Goal: Task Accomplishment & Management: Manage account settings

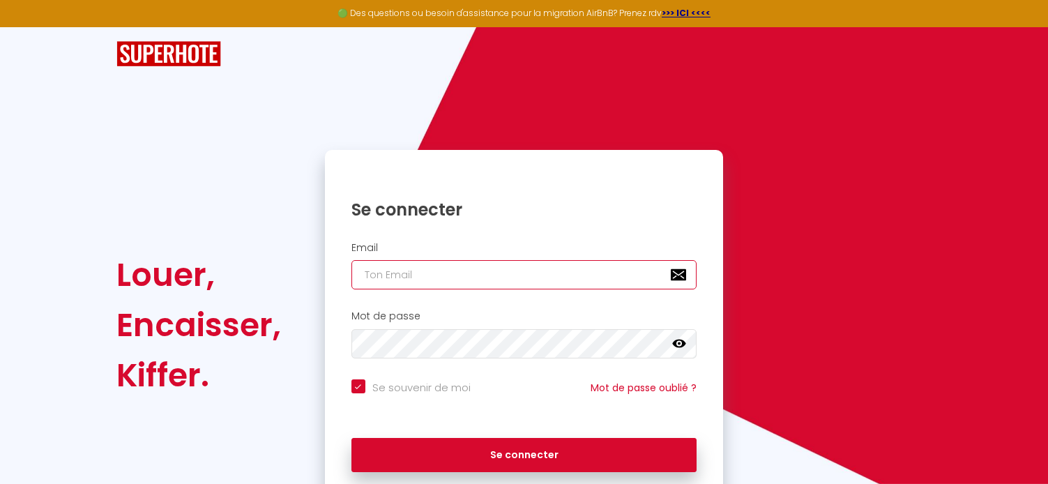
click at [422, 279] on input "email" at bounding box center [524, 274] width 346 height 29
type input "j"
checkbox input "true"
type input "ja"
checkbox input "true"
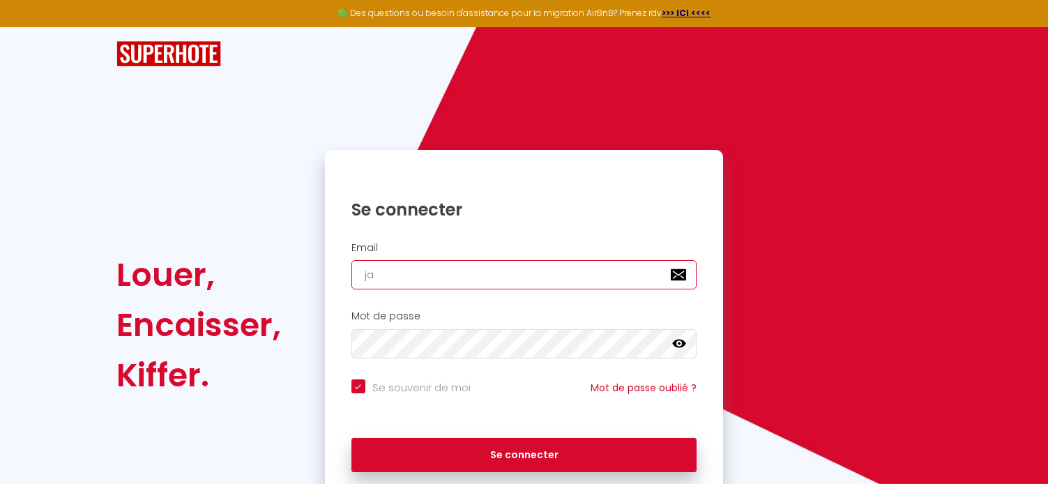
type input "jac"
checkbox input "true"
type input "jacq"
checkbox input "true"
type input "jacqu"
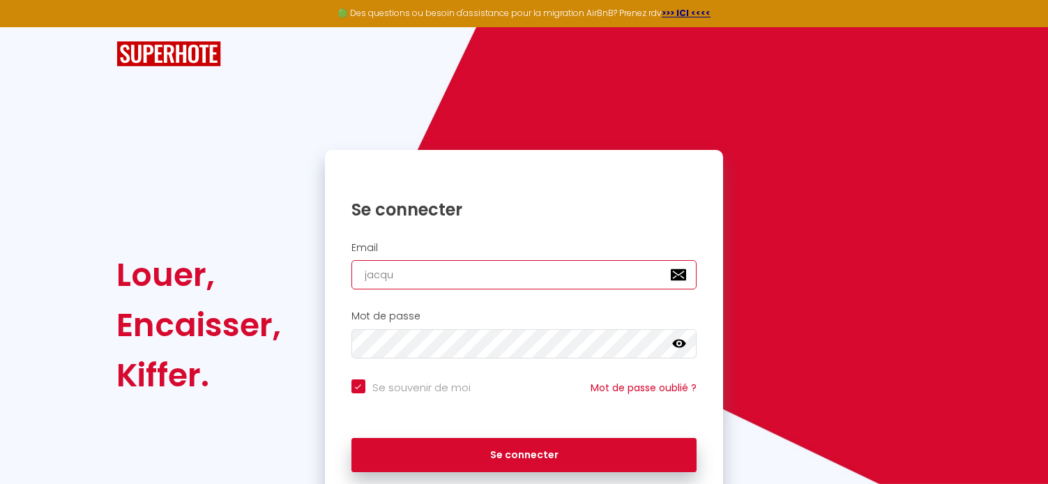
checkbox input "true"
type input "jacquo"
checkbox input "true"
type input "[PERSON_NAME]"
checkbox input "true"
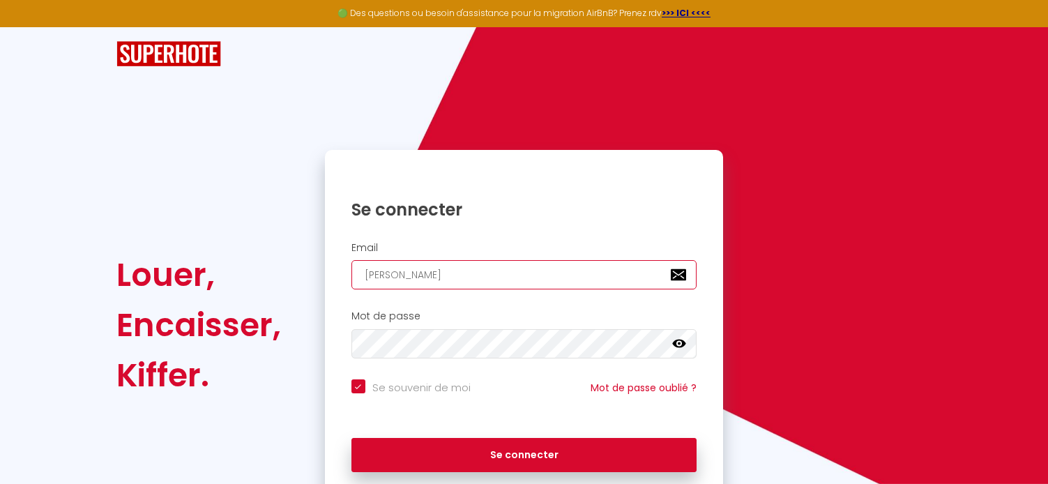
type input "[PERSON_NAME]."
checkbox input "true"
type input "[PERSON_NAME].f"
checkbox input "true"
type input "[PERSON_NAME][DOMAIN_NAME]"
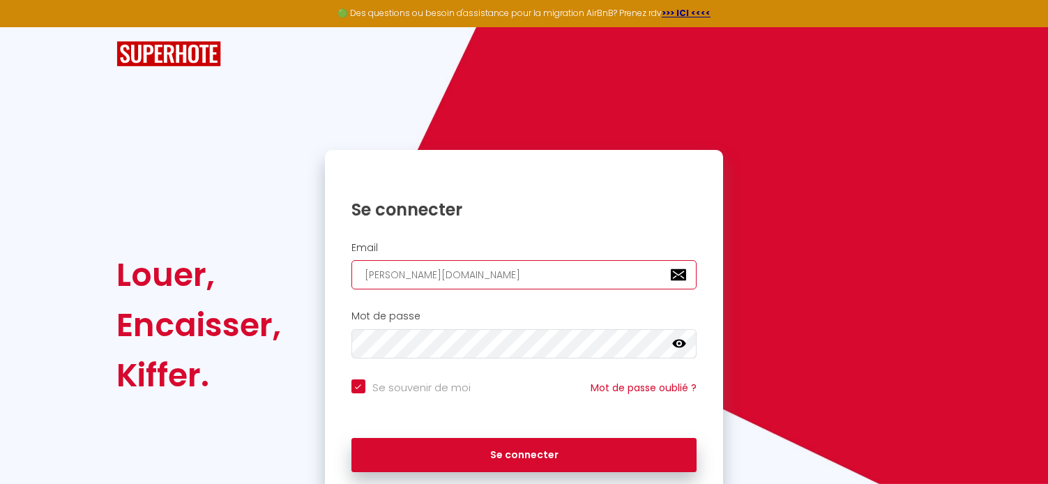
checkbox input "true"
type input "[PERSON_NAME].fre"
checkbox input "true"
type input "[PERSON_NAME].[PERSON_NAME]"
checkbox input "true"
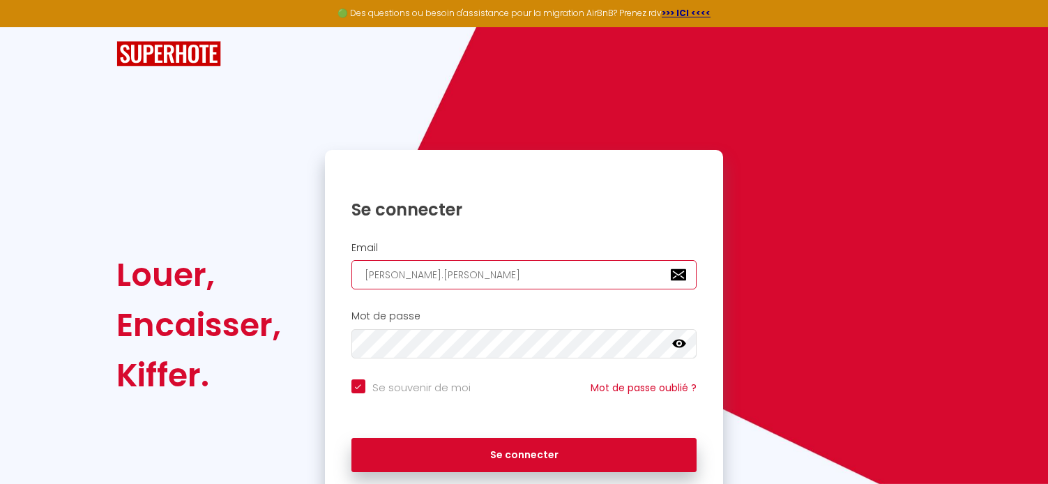
type input "[PERSON_NAME].fred3"
checkbox input "true"
type input "[PERSON_NAME].fred33"
checkbox input "true"
type input "[PERSON_NAME].fred33@"
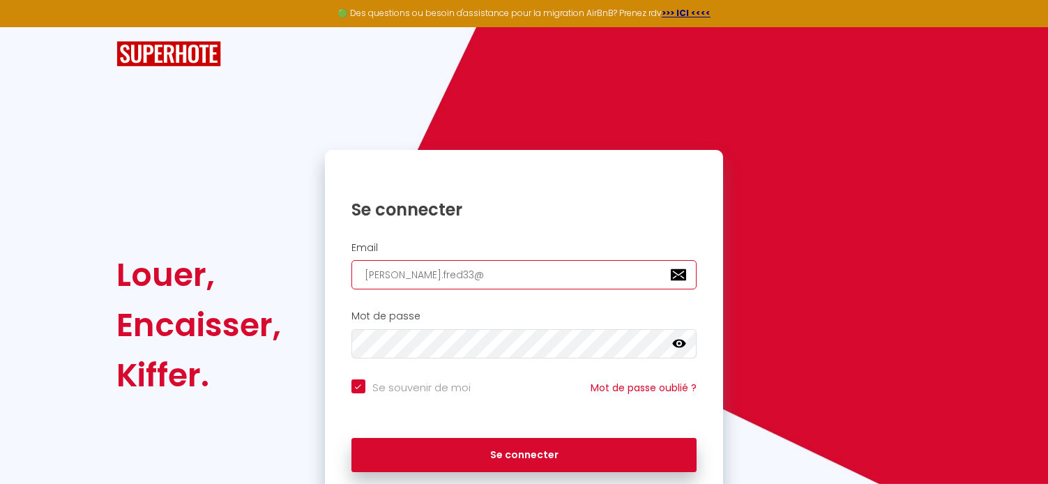
checkbox input "true"
type input "[PERSON_NAME].fred33@g"
checkbox input "true"
type input "[PERSON_NAME].fred33@gm"
checkbox input "true"
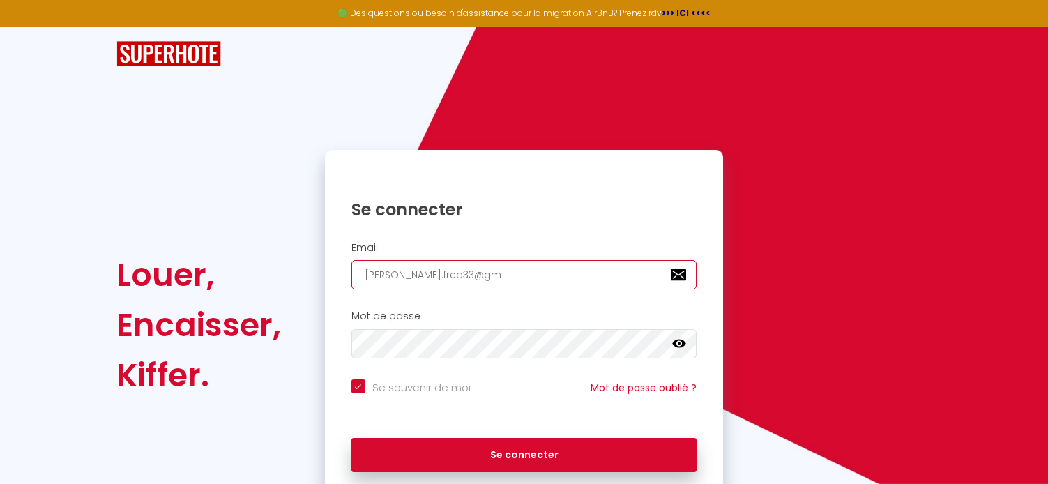
type input "[PERSON_NAME].fred33@gma"
checkbox input "true"
type input "[PERSON_NAME].fred33@gmai"
checkbox input "true"
type input "[PERSON_NAME][EMAIL_ADDRESS]"
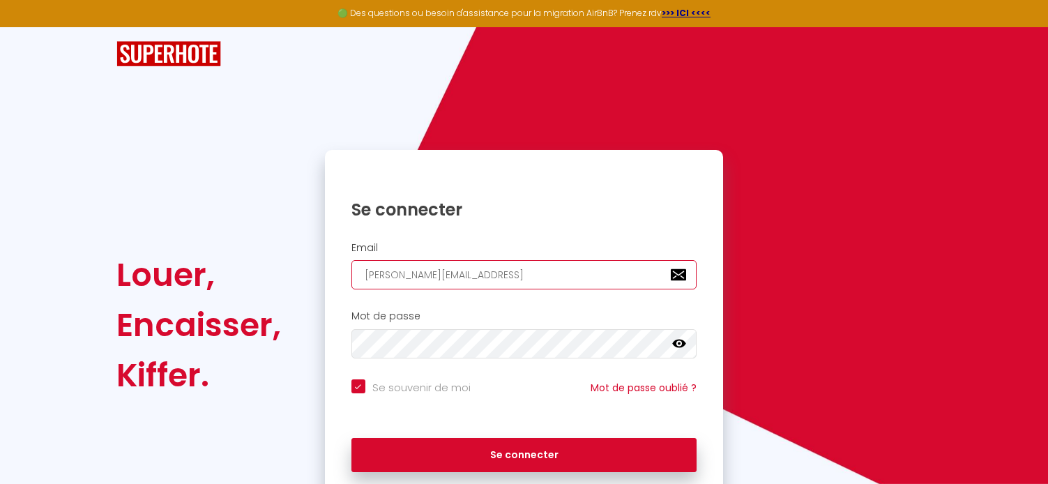
checkbox input "true"
type input "[PERSON_NAME][EMAIL_ADDRESS]."
checkbox input "true"
type input "[PERSON_NAME].fred33@gmail.c"
checkbox input "true"
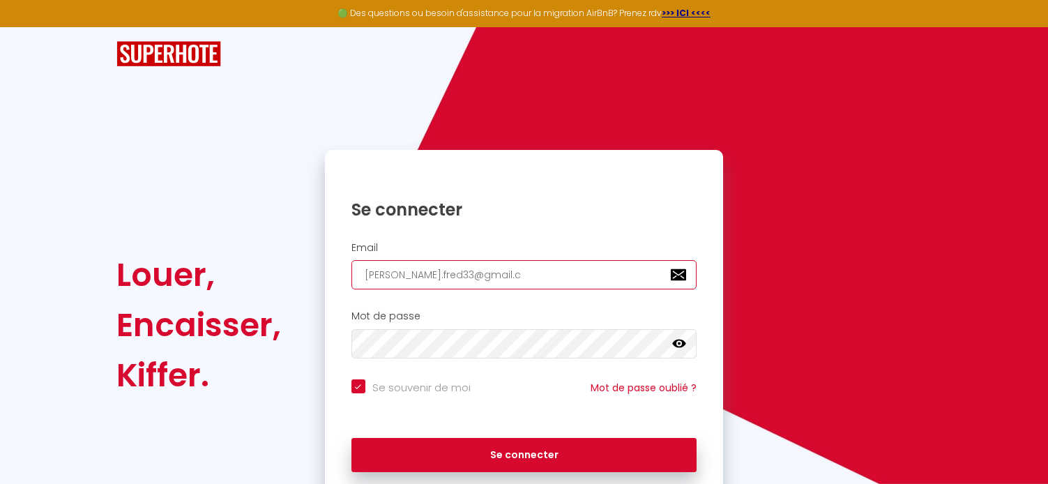
type input "[PERSON_NAME][EMAIL_ADDRESS][DOMAIN_NAME]"
checkbox input "true"
type input "[PERSON_NAME][EMAIL_ADDRESS][DOMAIN_NAME]"
checkbox input "true"
type input "[PERSON_NAME][EMAIL_ADDRESS][DOMAIN_NAME]"
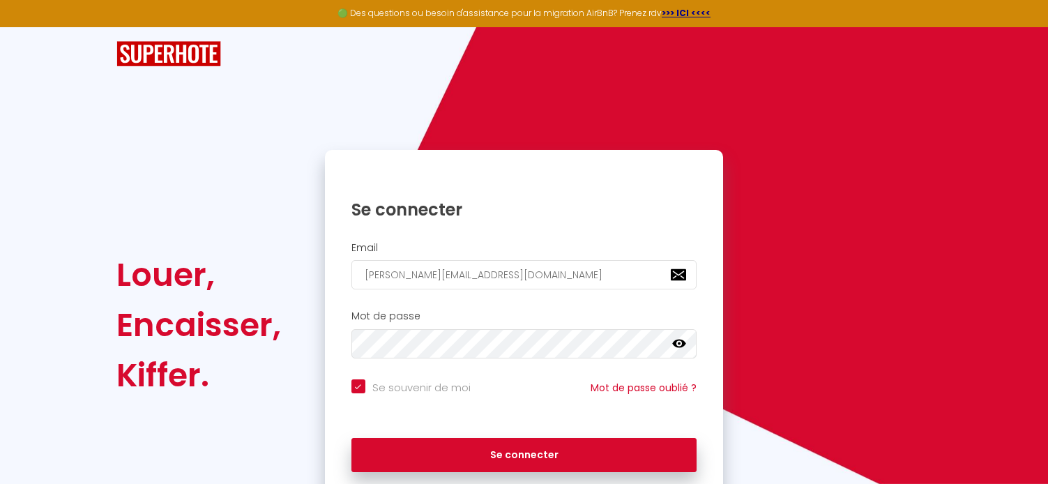
click at [682, 342] on icon at bounding box center [679, 343] width 14 height 8
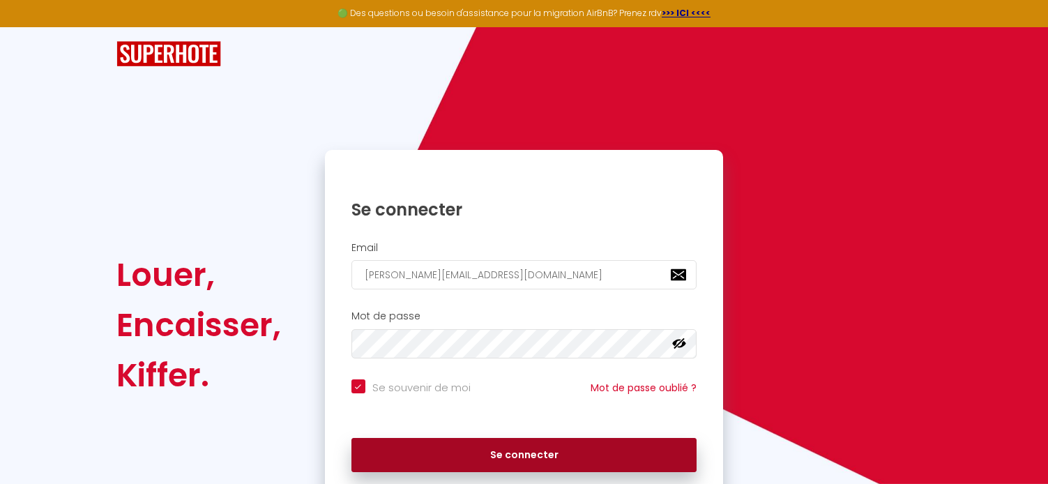
click at [512, 453] on button "Se connecter" at bounding box center [524, 455] width 346 height 35
checkbox input "true"
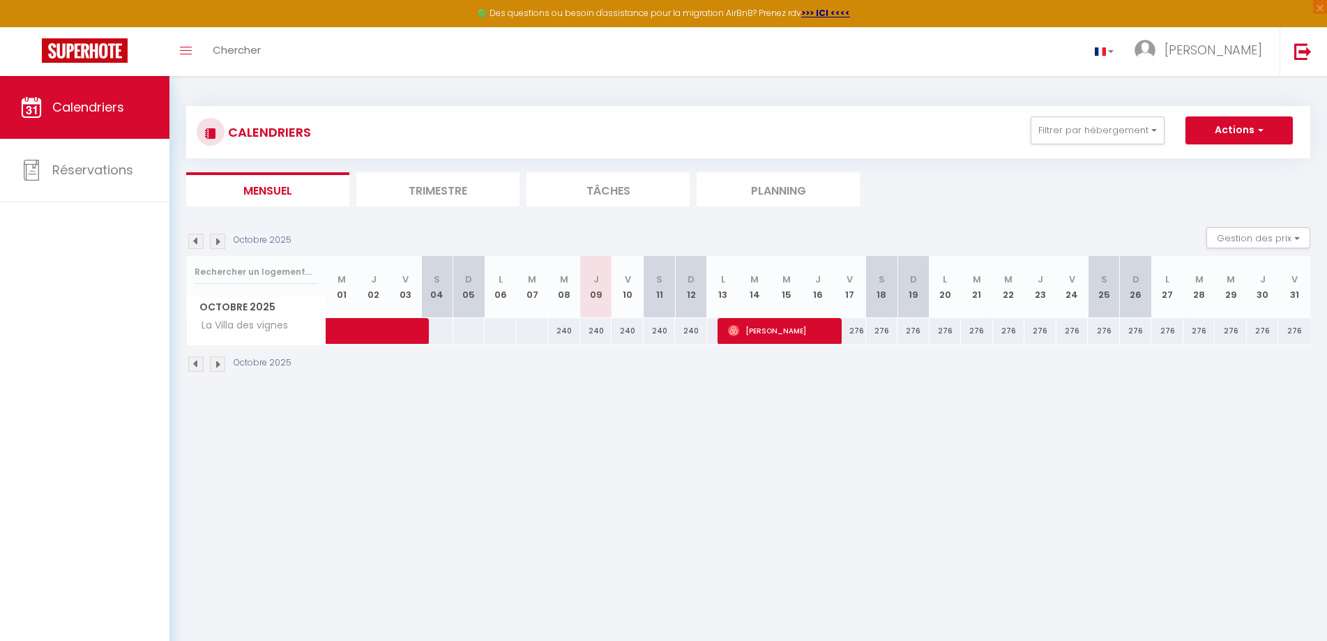
click at [438, 188] on li "Trimestre" at bounding box center [437, 189] width 163 height 34
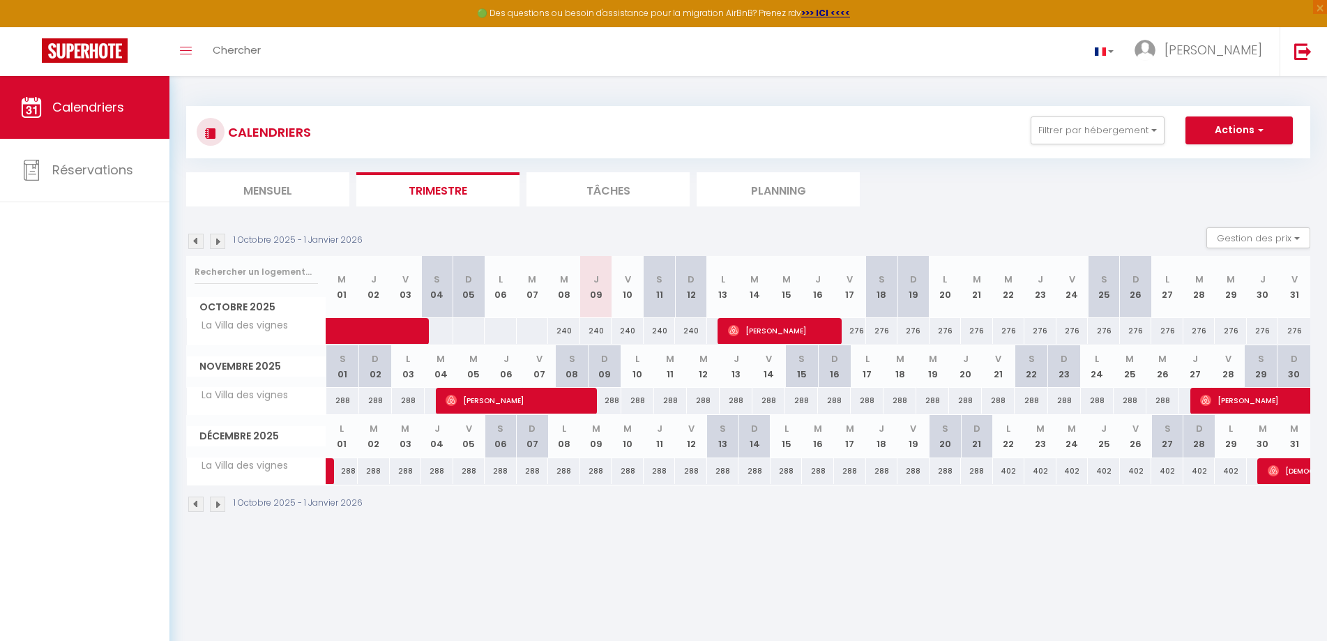
click at [624, 196] on li "Tâches" at bounding box center [607, 189] width 163 height 34
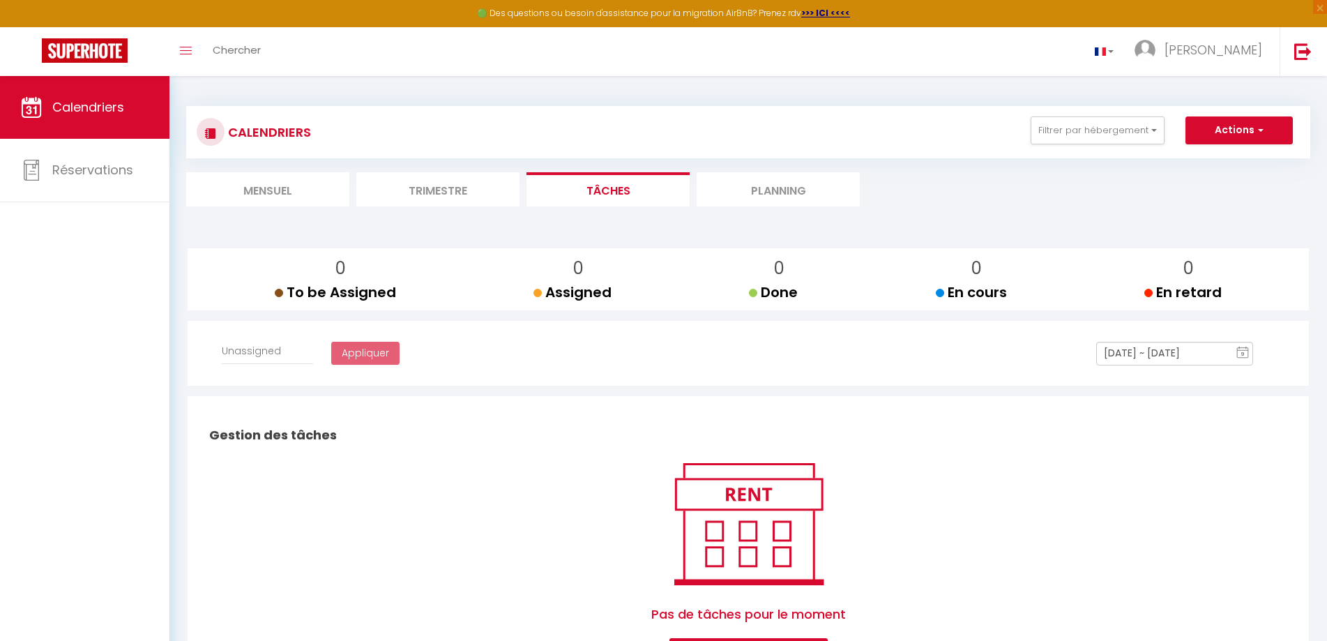
select select
click at [461, 194] on li "Trimestre" at bounding box center [437, 189] width 163 height 34
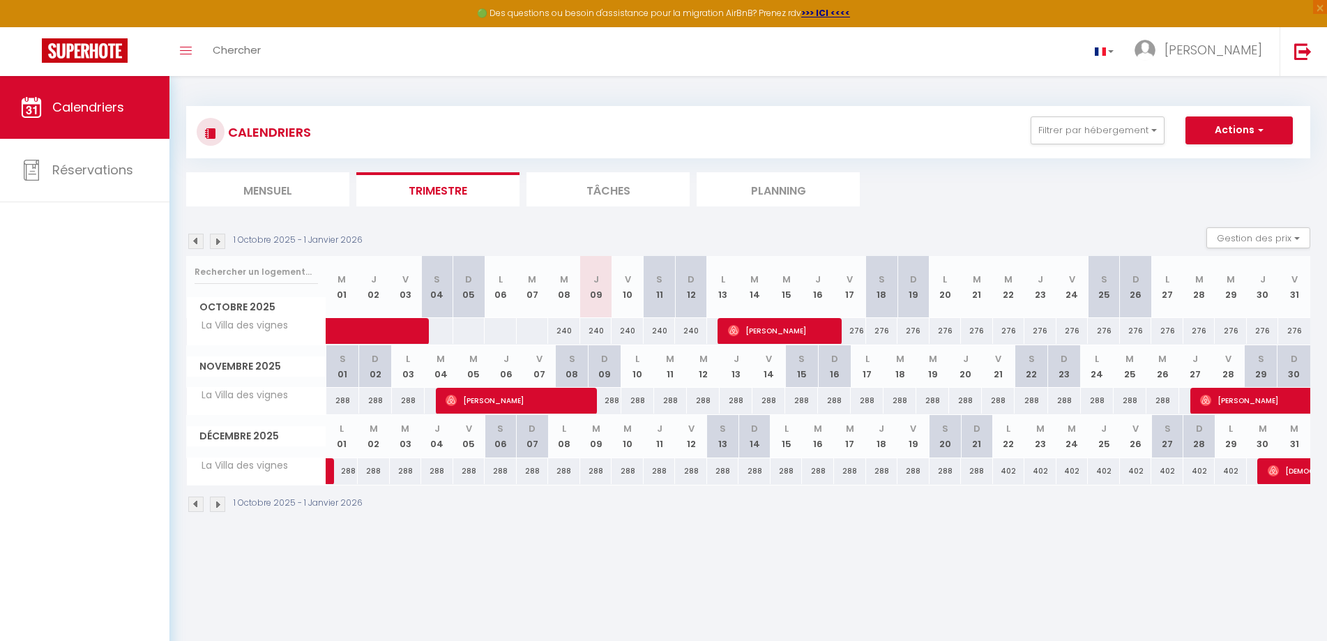
click at [791, 186] on li "Planning" at bounding box center [777, 189] width 163 height 34
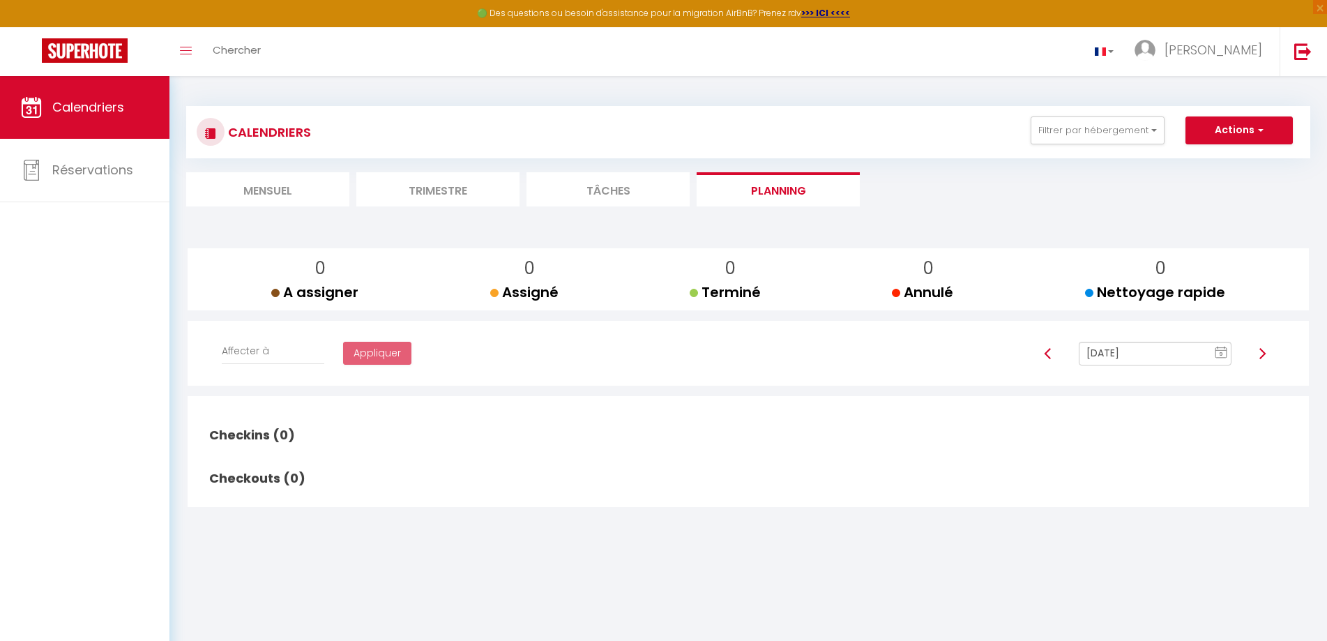
click at [275, 192] on li "Mensuel" at bounding box center [267, 189] width 163 height 34
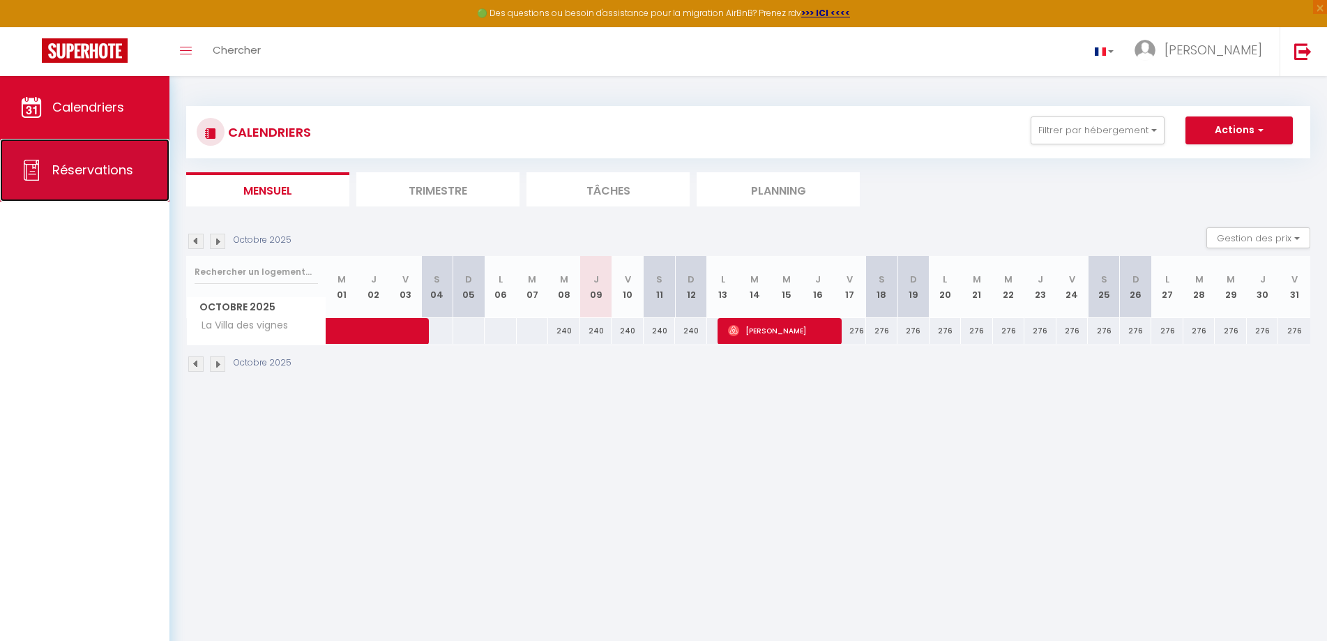
click at [109, 172] on span "Réservations" at bounding box center [92, 169] width 81 height 17
select select "not_cancelled"
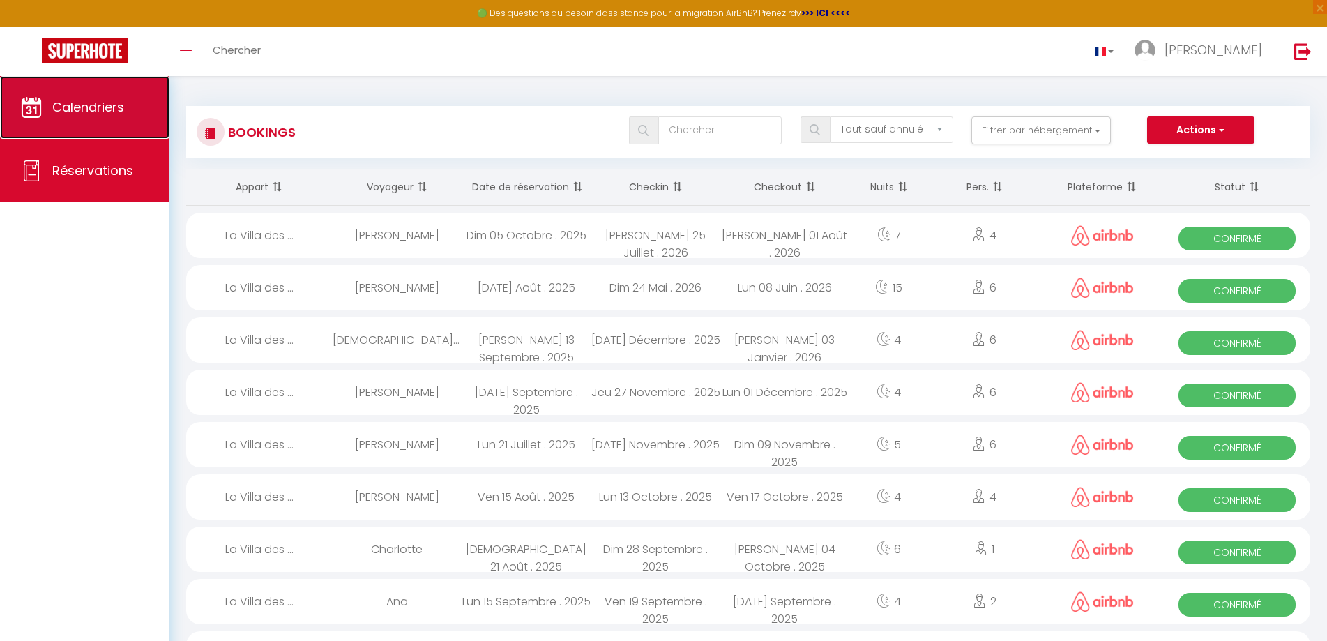
click at [84, 120] on link "Calendriers" at bounding box center [84, 107] width 169 height 63
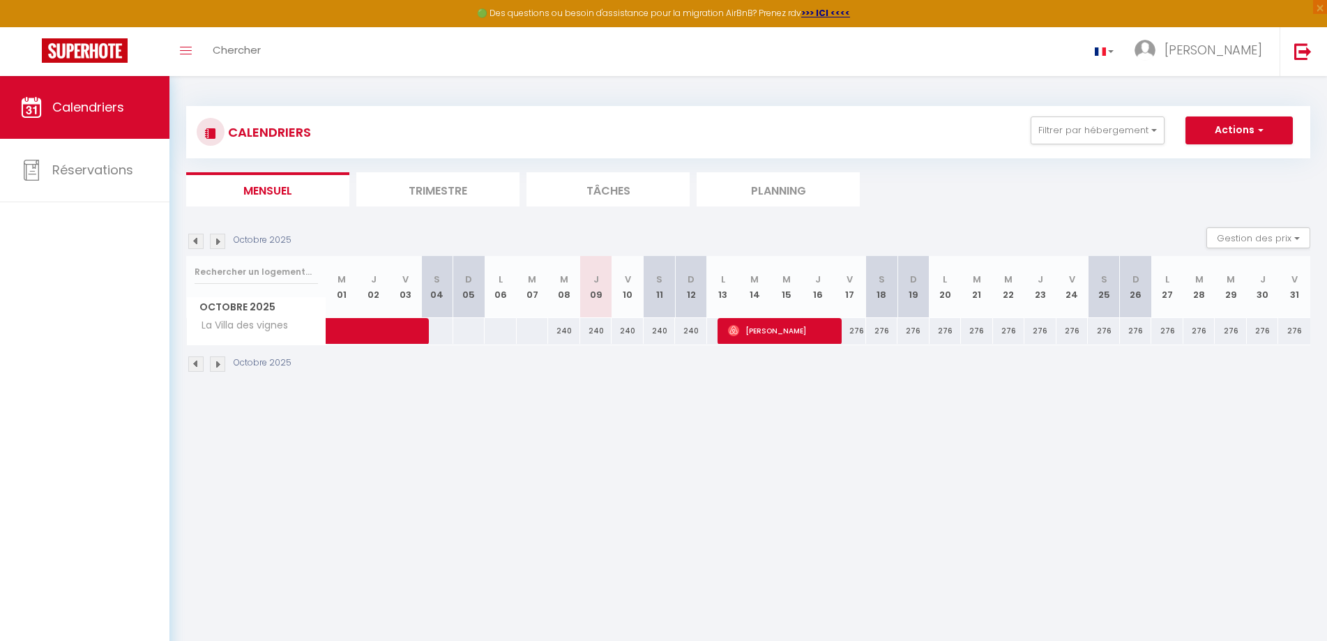
click at [235, 326] on span "La Villa des vignes" at bounding box center [240, 325] width 102 height 15
click at [1047, 123] on button "Actions" at bounding box center [1238, 130] width 107 height 28
click at [1047, 238] on button "Gestion des prix" at bounding box center [1258, 237] width 104 height 21
click at [956, 417] on body "🟢 Des questions ou besoin d'assistance pour la migration AirBnB? Prenez rdv >>>…" at bounding box center [663, 396] width 1327 height 641
click at [640, 335] on div "240" at bounding box center [627, 331] width 32 height 26
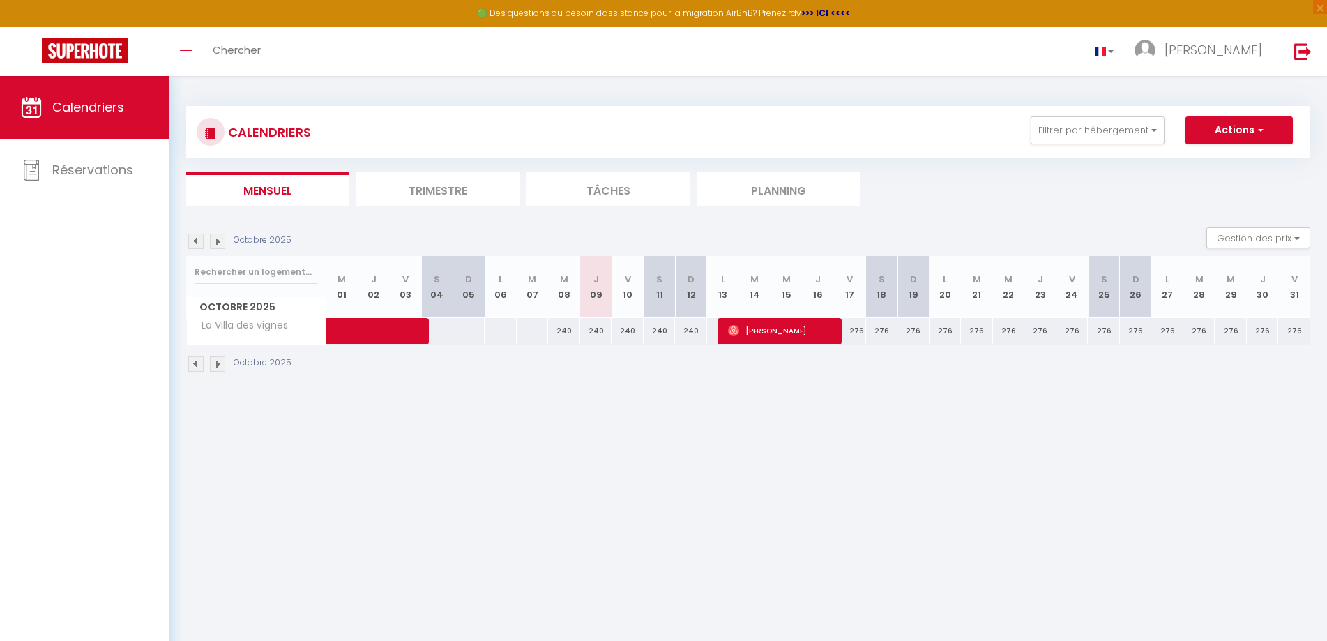
click at [640, 335] on div "240" at bounding box center [627, 331] width 32 height 26
click at [632, 335] on div "240" at bounding box center [627, 331] width 32 height 26
click at [649, 413] on body "🟢 Des questions ou besoin d'assistance pour la migration AirBnB? Prenez rdv >>>…" at bounding box center [663, 396] width 1327 height 641
click at [823, 193] on li "Planning" at bounding box center [777, 189] width 163 height 34
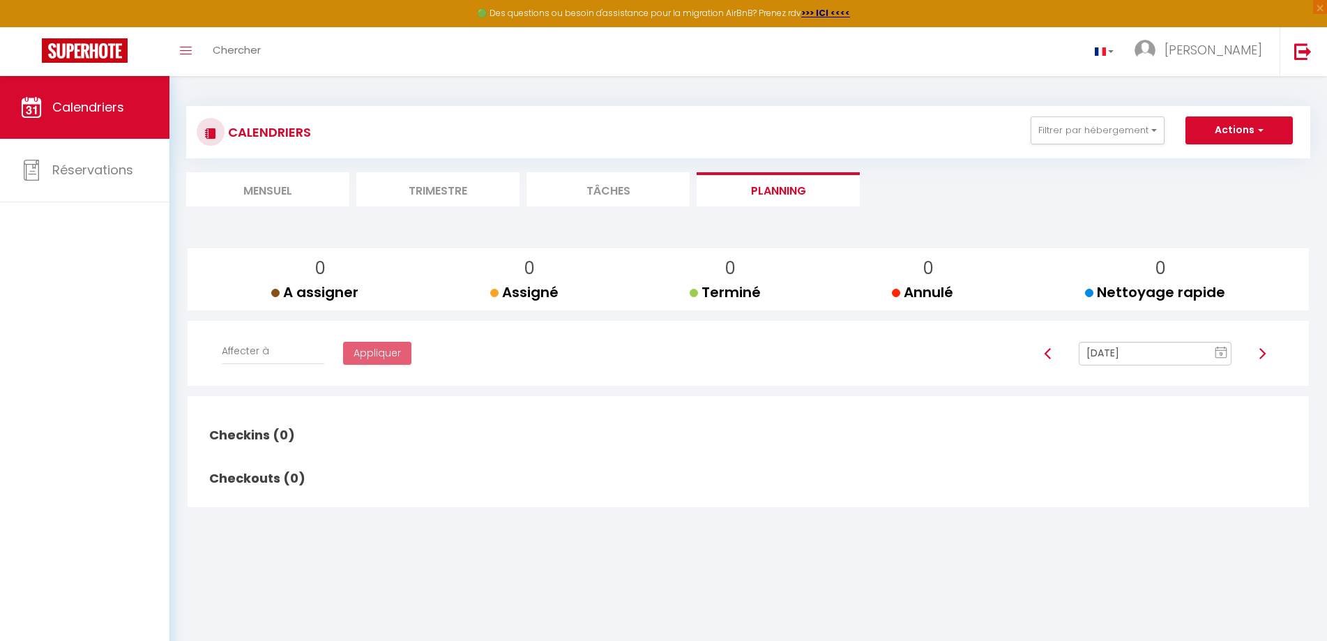
click at [285, 191] on li "Mensuel" at bounding box center [267, 189] width 163 height 34
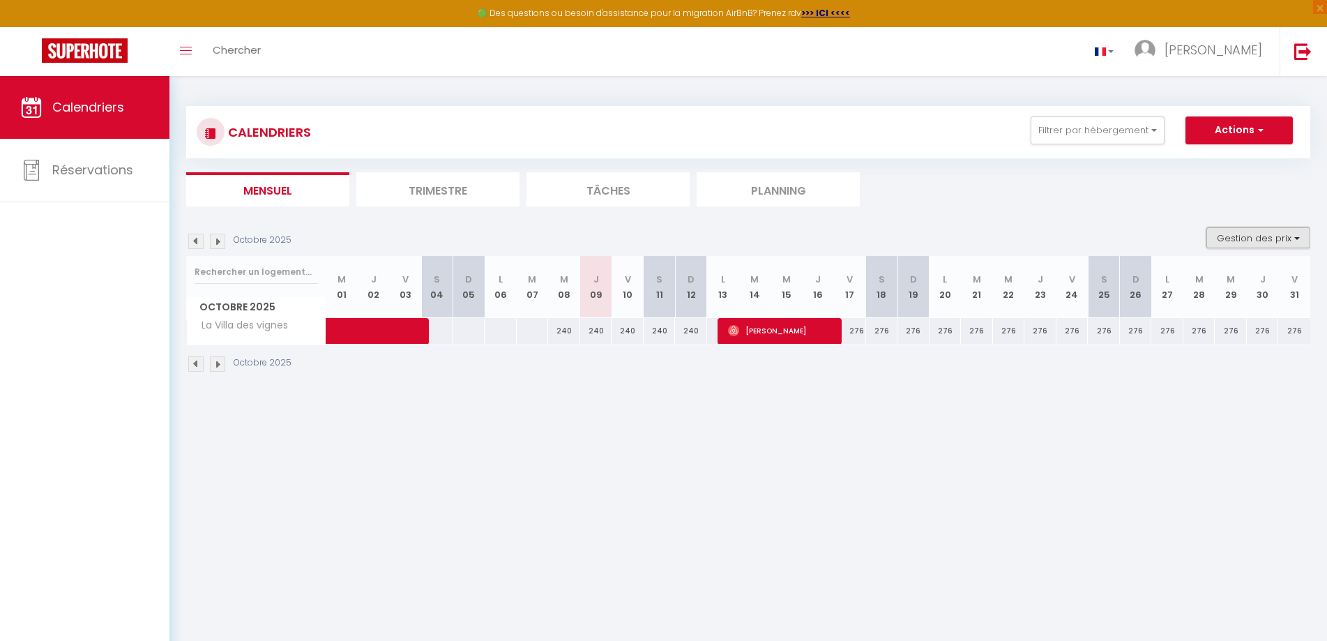
click at [1047, 239] on button "Gestion des prix" at bounding box center [1258, 237] width 104 height 21
click at [1047, 306] on input "Règles" at bounding box center [1246, 305] width 125 height 14
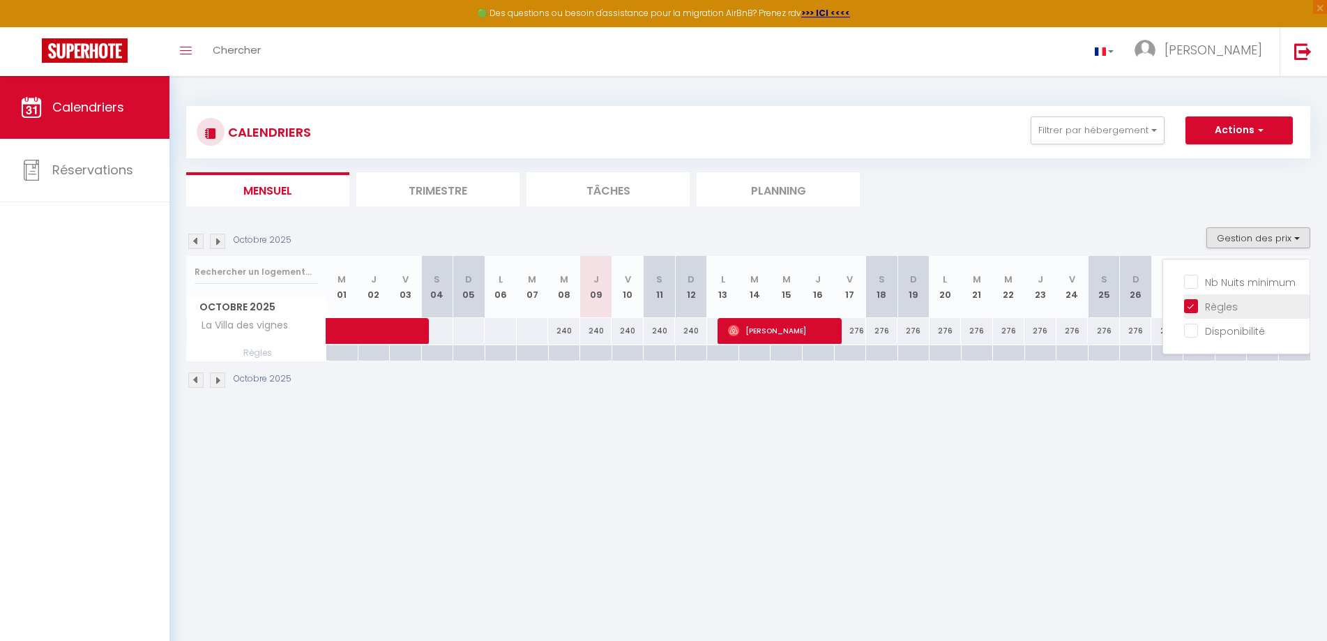
click at [1047, 306] on input "Règles" at bounding box center [1246, 305] width 125 height 14
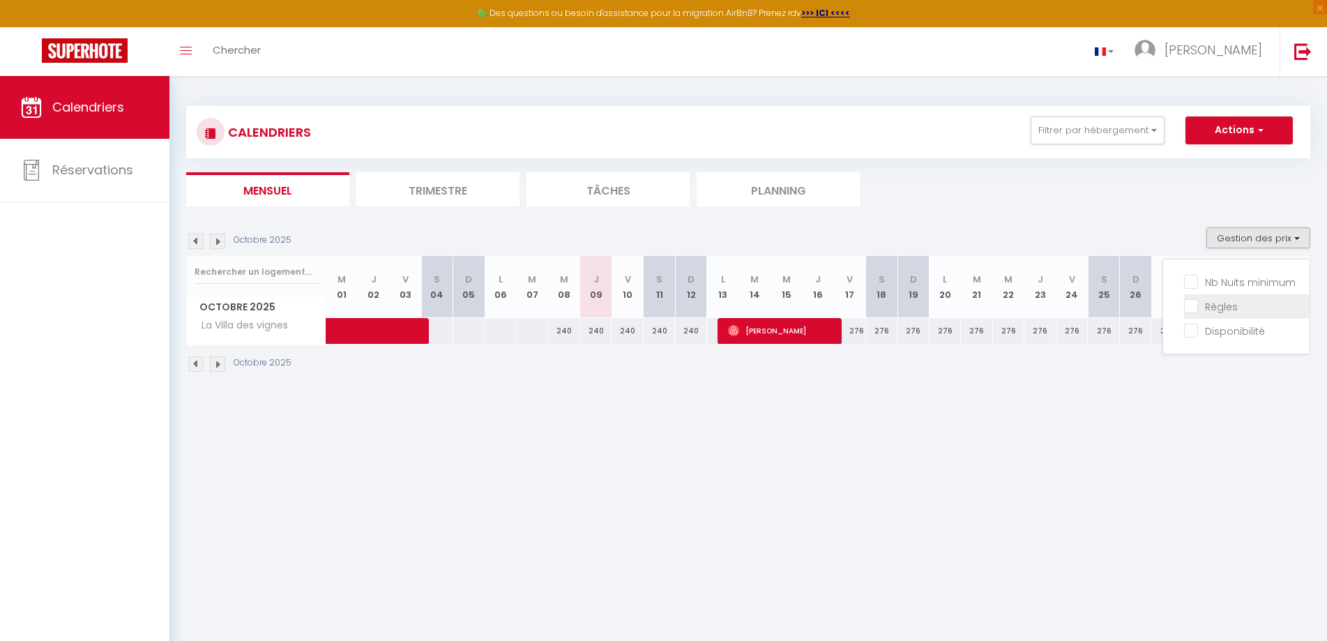
click at [1047, 309] on input "Règles" at bounding box center [1246, 305] width 125 height 14
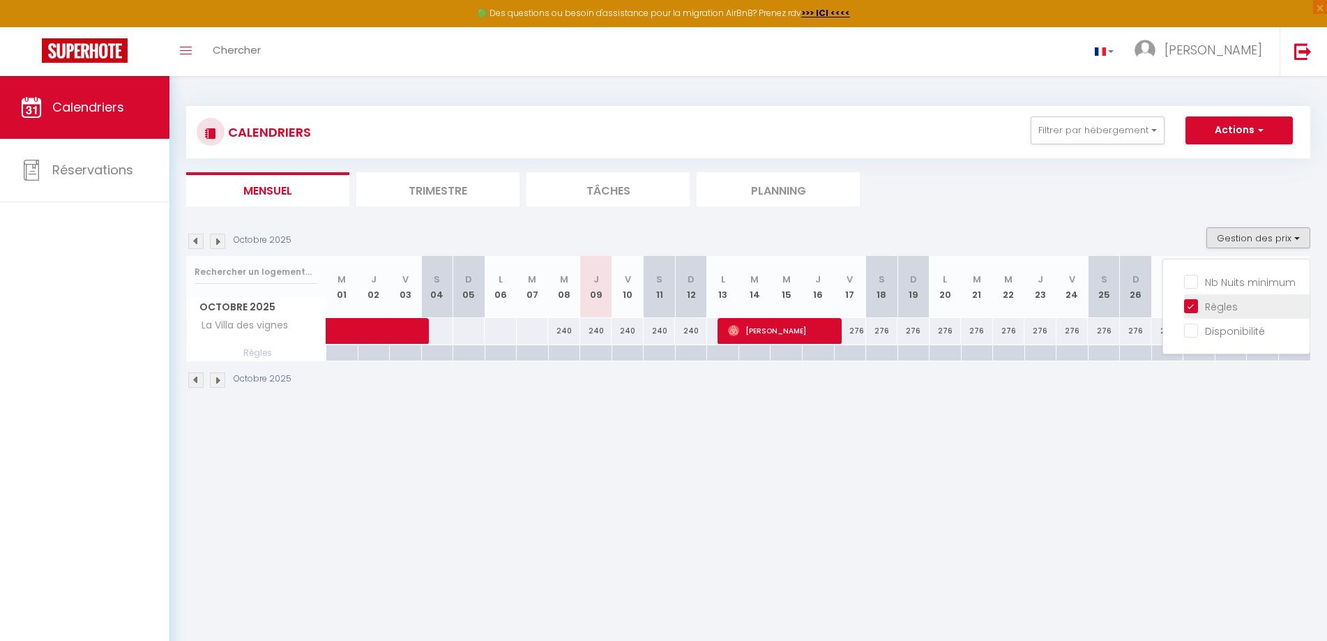
click at [1047, 309] on input "Règles" at bounding box center [1246, 305] width 125 height 14
checkbox input "false"
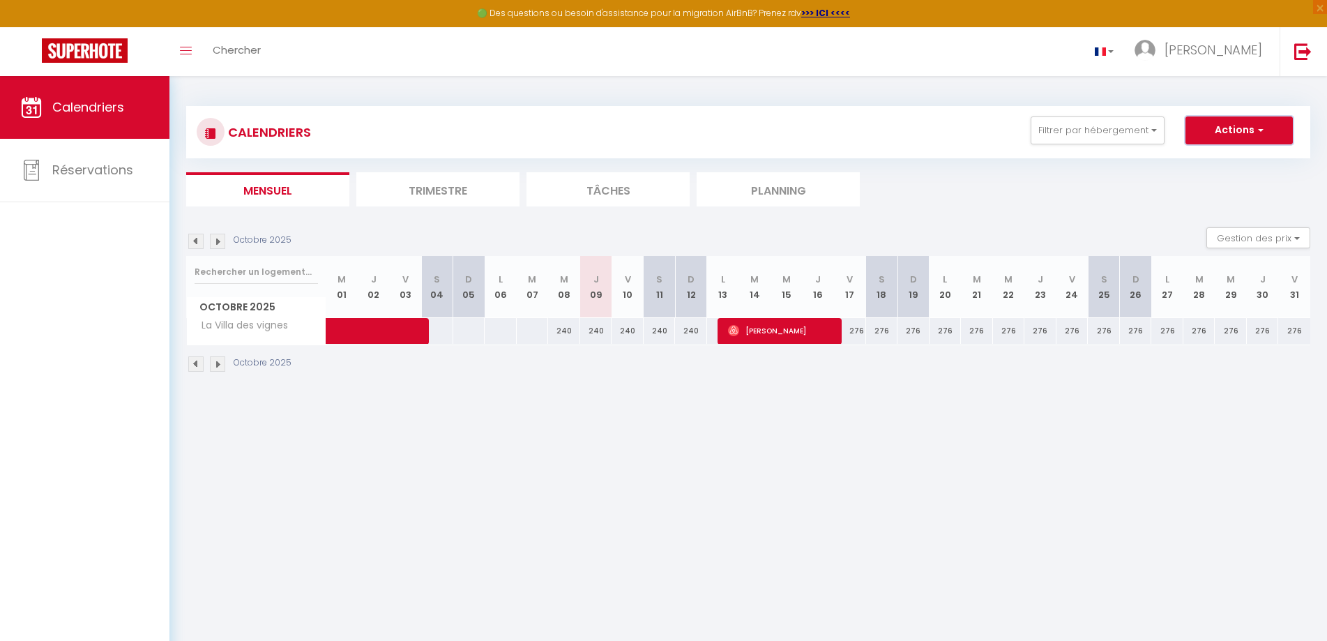
click at [1047, 128] on button "Actions" at bounding box center [1238, 130] width 107 height 28
click at [1047, 235] on button "Gestion des prix" at bounding box center [1258, 237] width 104 height 21
click at [830, 448] on body "🟢 Des questions ou besoin d'assistance pour la migration AirBnB? Prenez rdv >>>…" at bounding box center [663, 396] width 1327 height 641
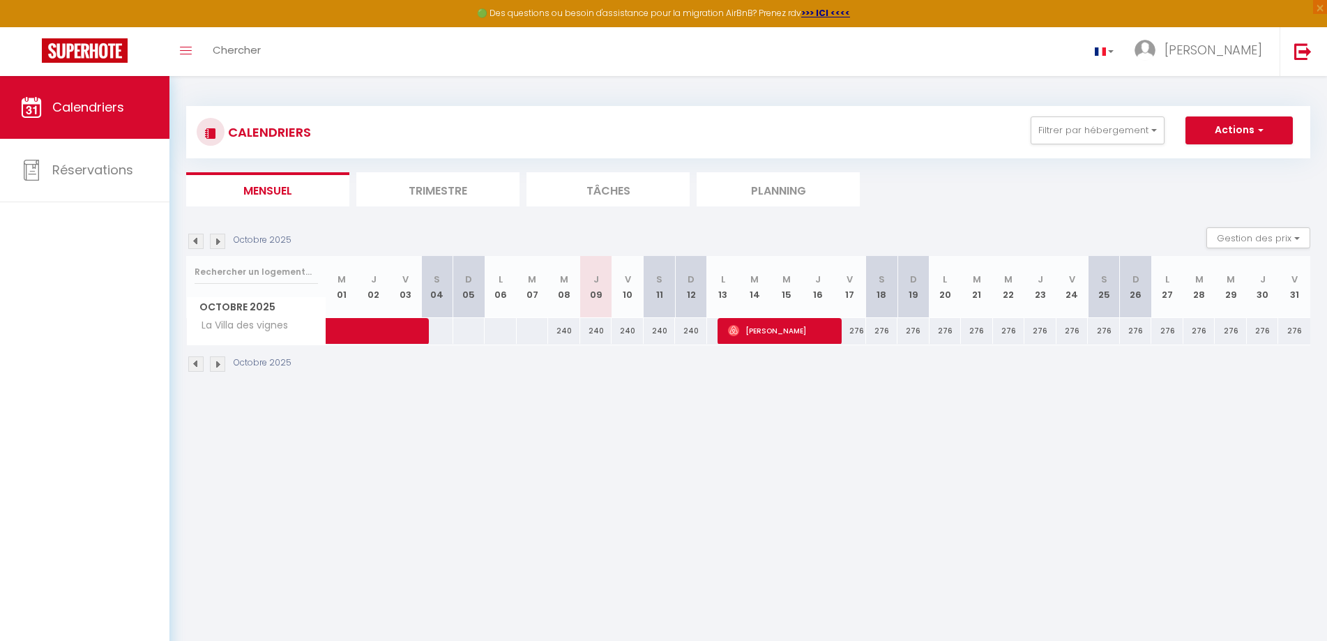
click at [444, 197] on li "Trimestre" at bounding box center [437, 189] width 163 height 34
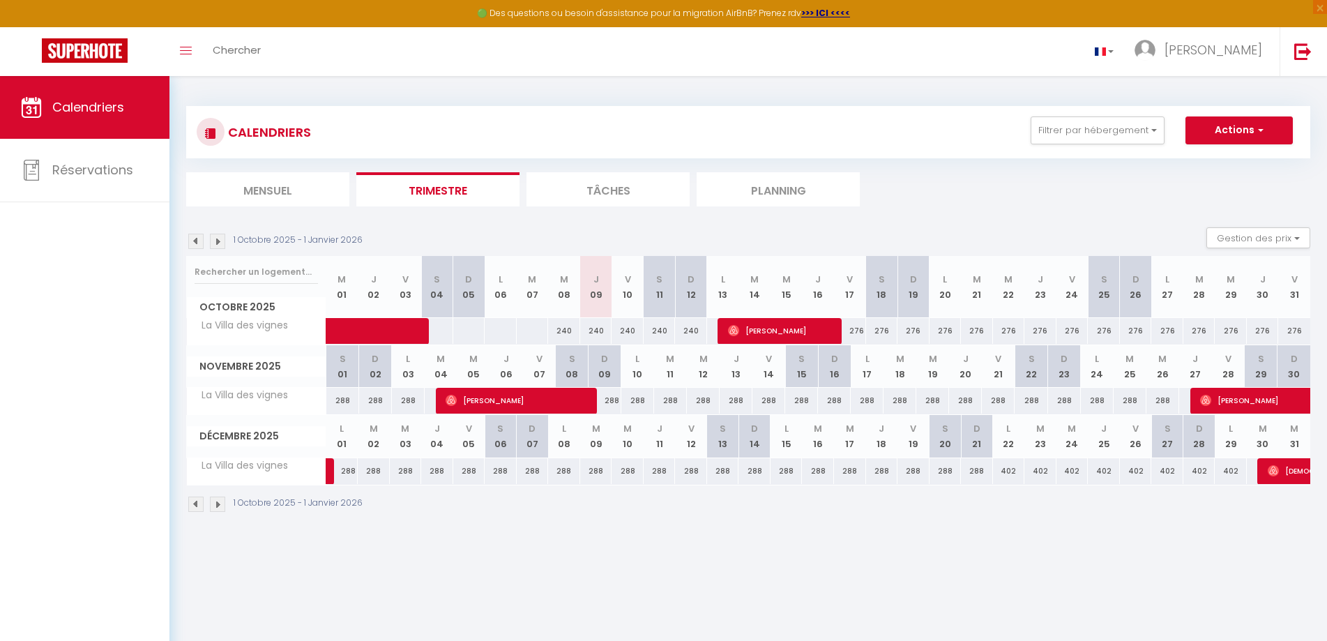
click at [565, 330] on div "240" at bounding box center [564, 331] width 32 height 26
click at [236, 43] on span "Chercher" at bounding box center [237, 50] width 48 height 15
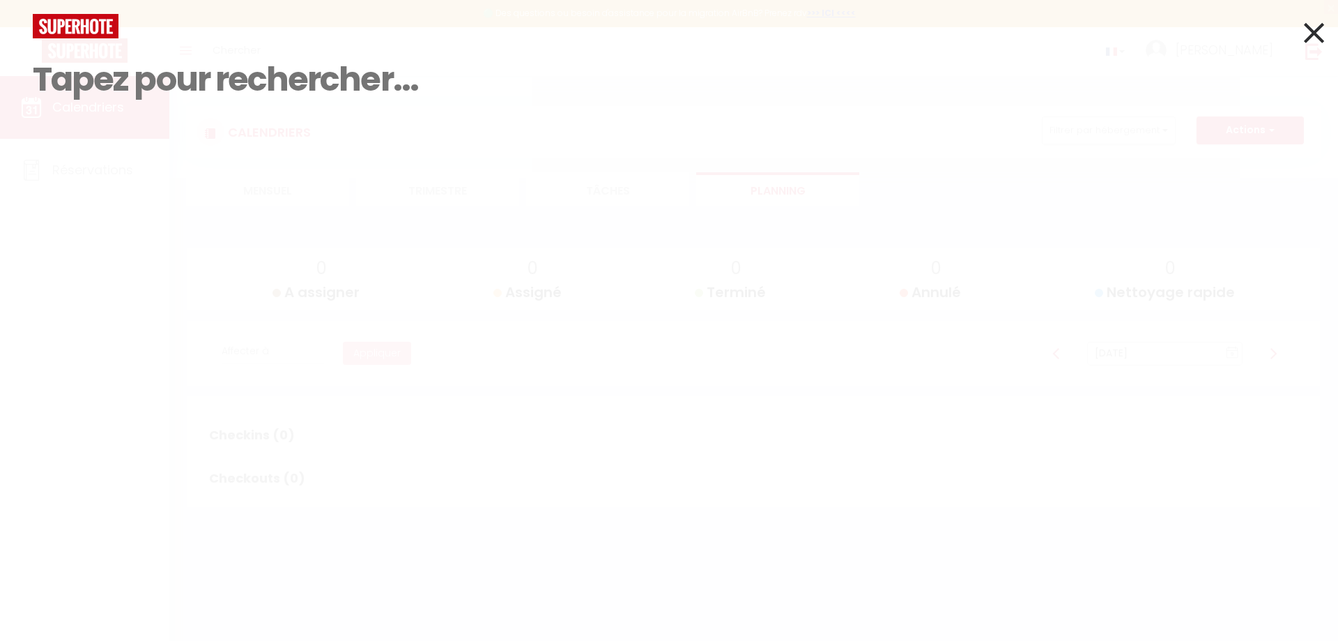
click at [1047, 31] on icon at bounding box center [1314, 32] width 20 height 35
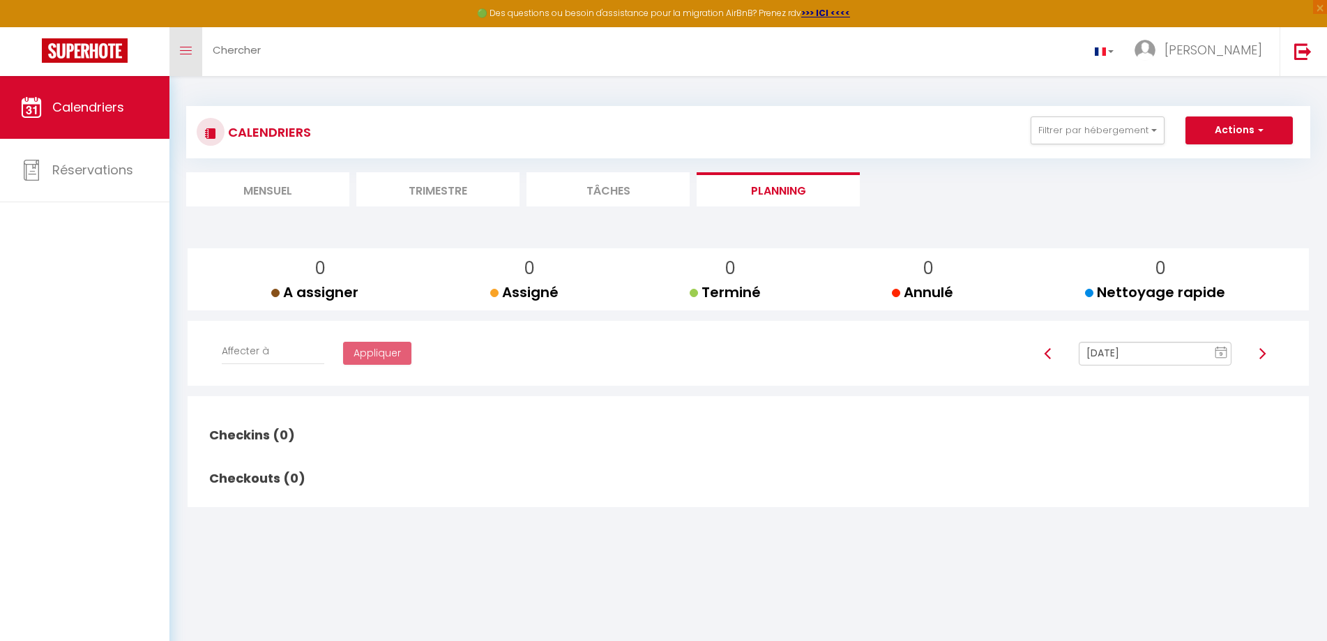
click at [193, 54] on link "Toggle menubar" at bounding box center [185, 51] width 33 height 49
click at [608, 198] on li "Tâches" at bounding box center [607, 189] width 163 height 34
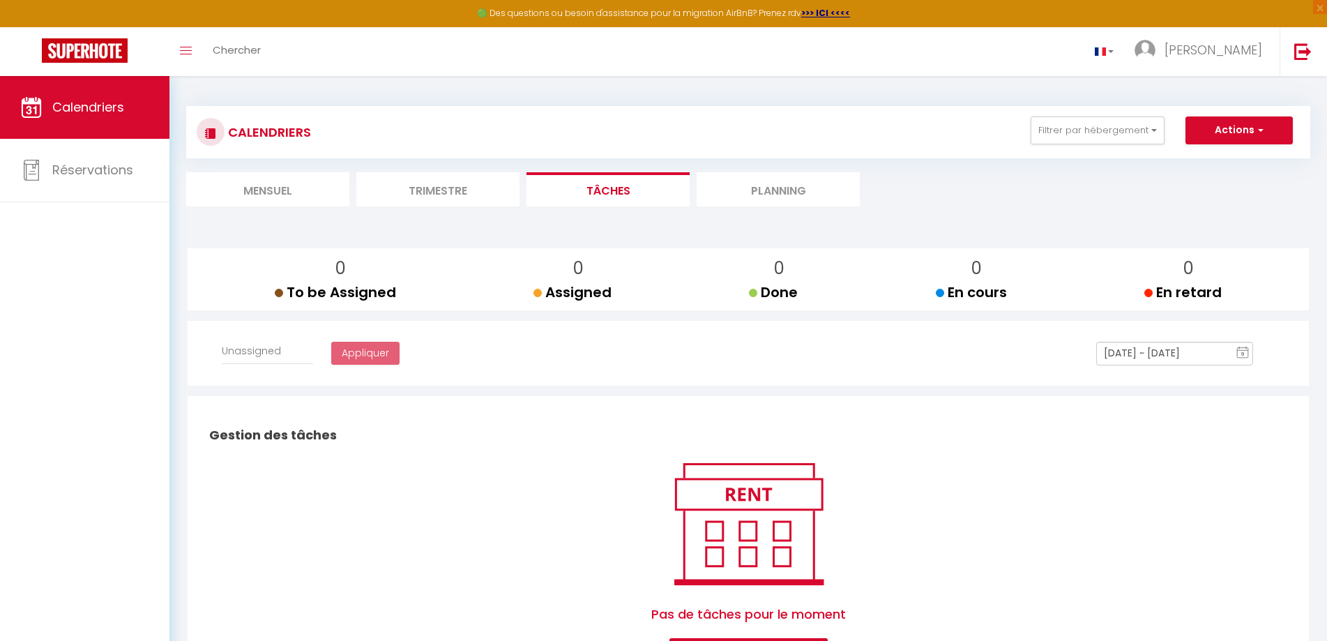
select select
click at [450, 189] on li "Trimestre" at bounding box center [437, 189] width 163 height 34
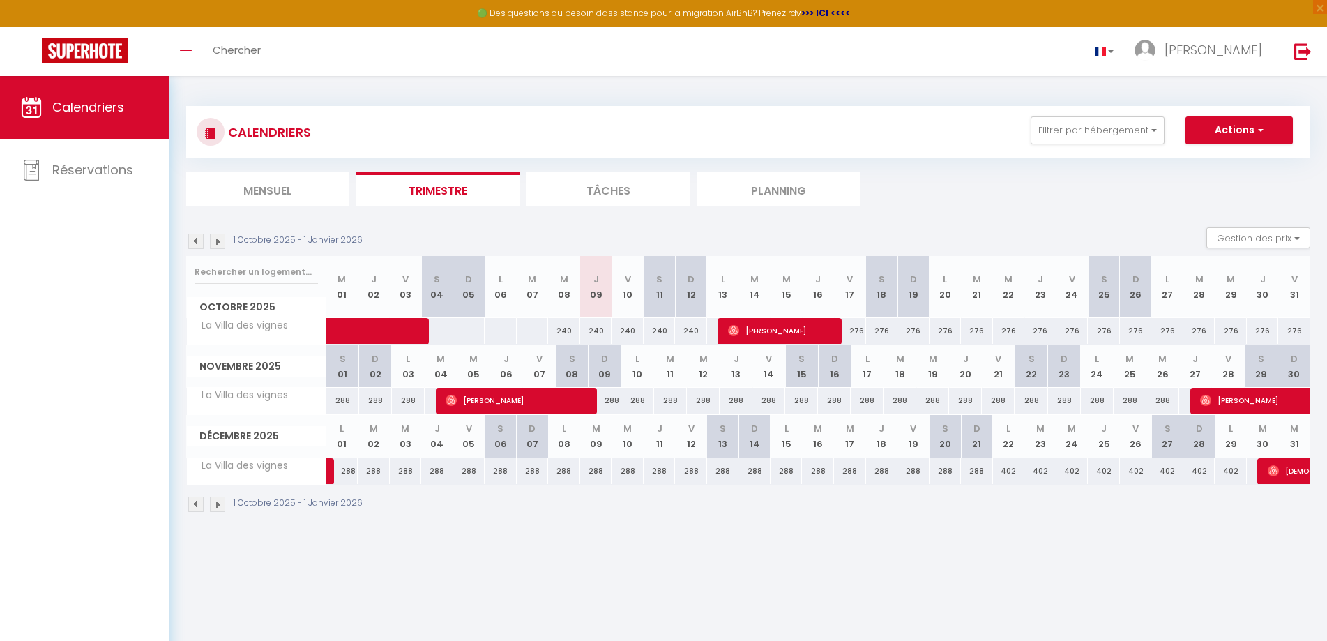
click at [594, 188] on li "Tâches" at bounding box center [607, 189] width 163 height 34
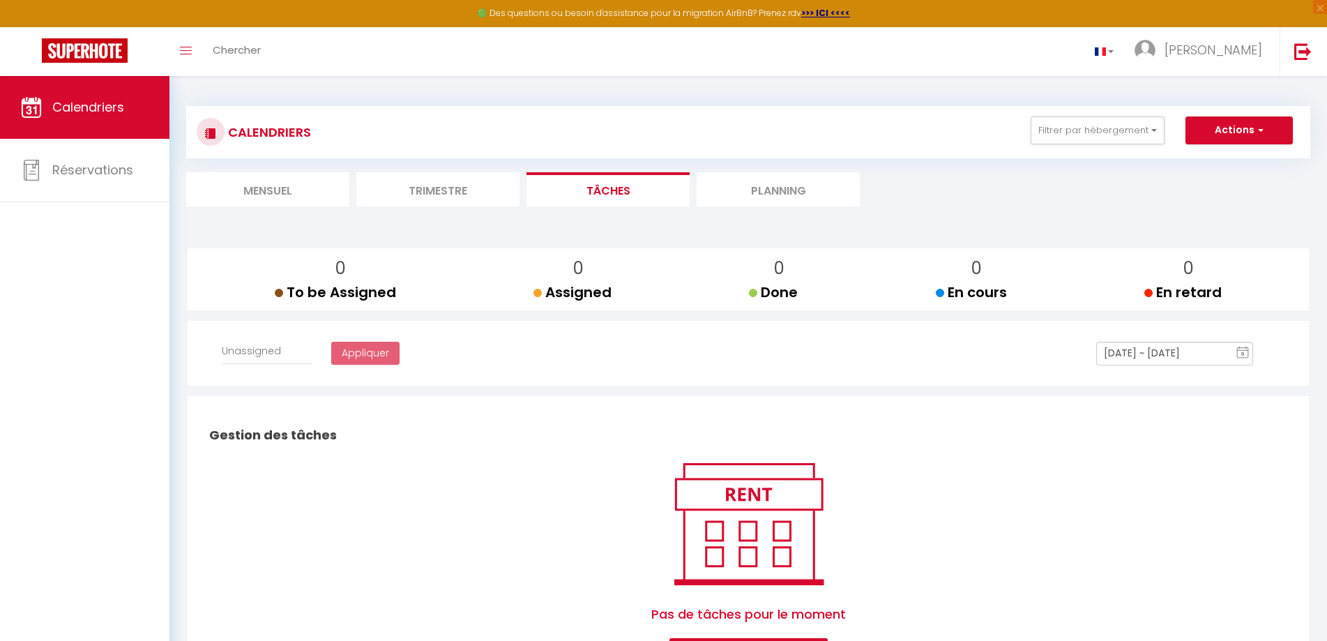
select select
click at [768, 193] on li "Planning" at bounding box center [777, 189] width 163 height 34
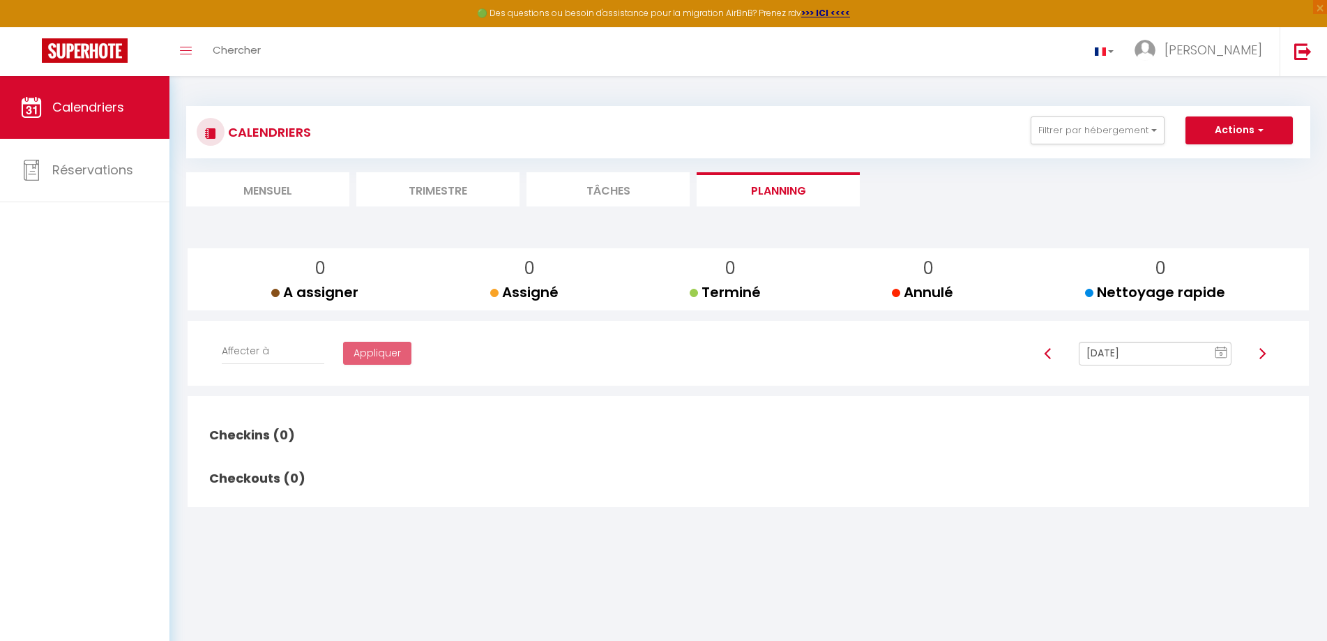
click at [265, 198] on li "Mensuel" at bounding box center [267, 189] width 163 height 34
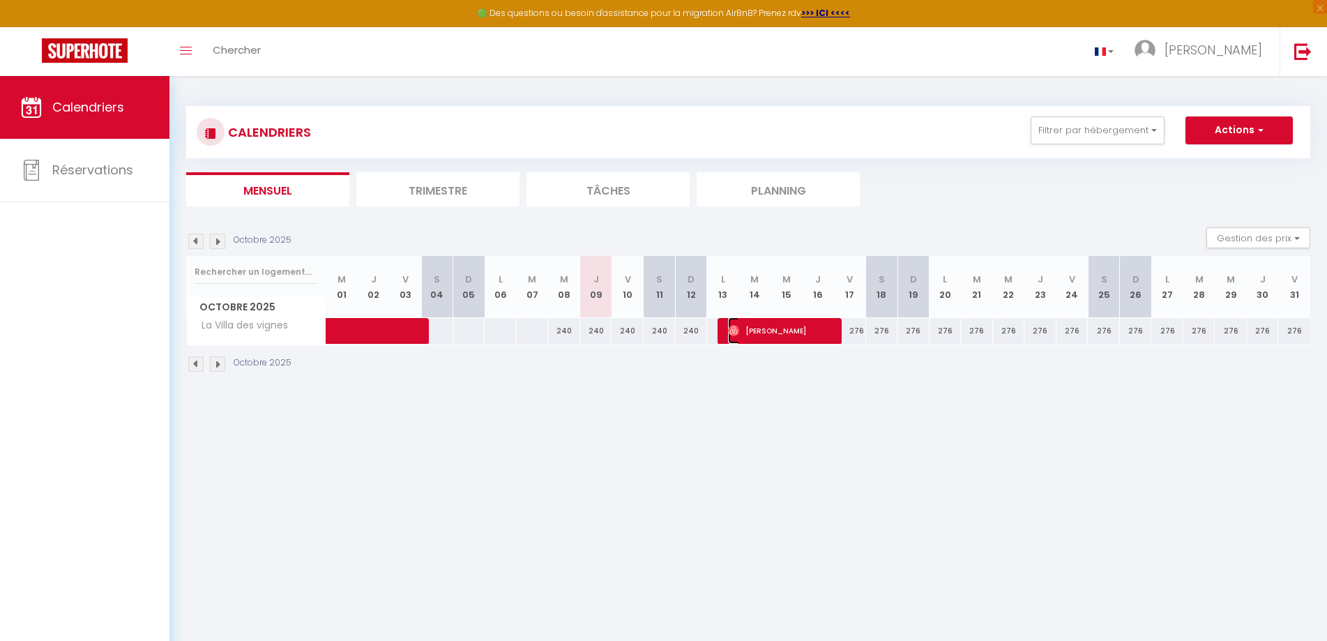
click at [774, 329] on span "[PERSON_NAME]" at bounding box center [781, 330] width 107 height 26
select select "OK"
select select "0"
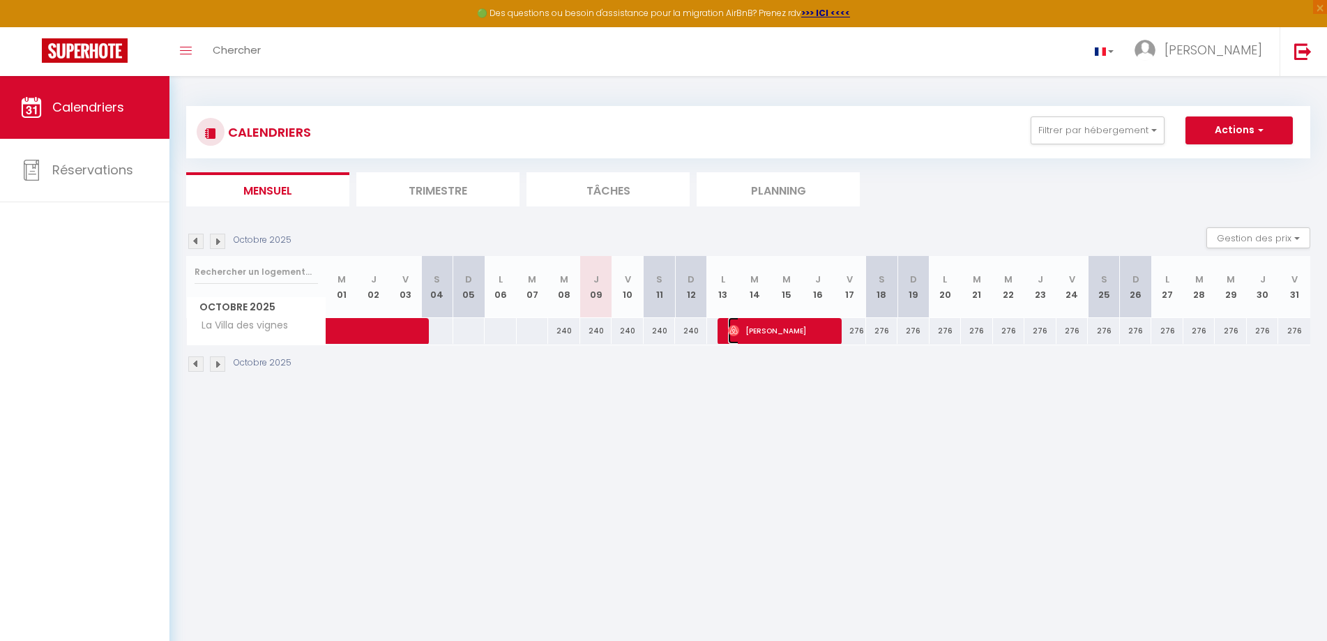
select select "1"
select select
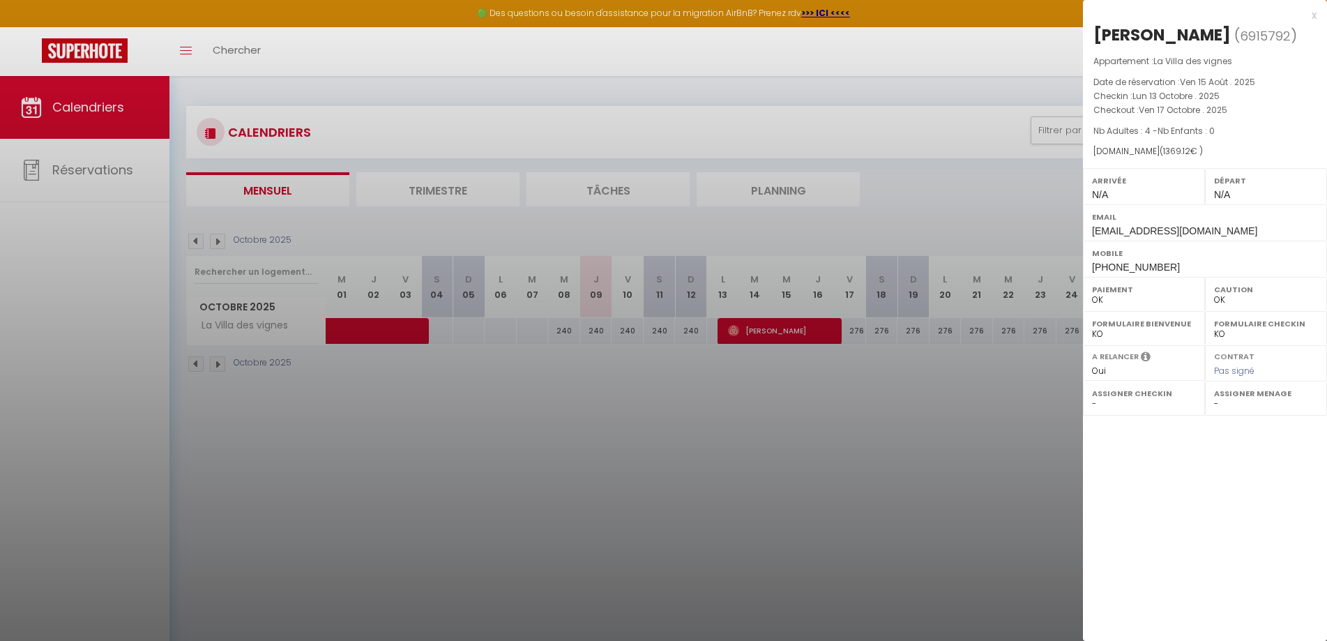
click at [1047, 17] on div "x" at bounding box center [1200, 15] width 234 height 17
